Goal: Use online tool/utility: Use online tool/utility

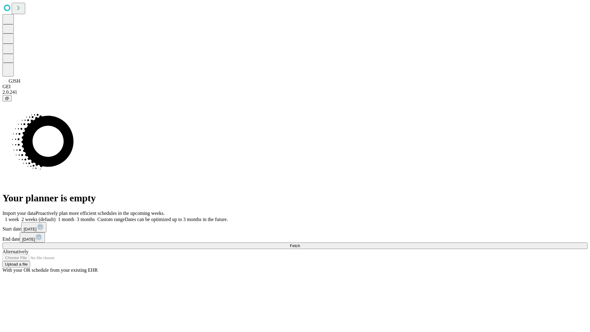
click at [300, 243] on span "Fetch" at bounding box center [295, 245] width 10 height 5
